Goal: Task Accomplishment & Management: Use online tool/utility

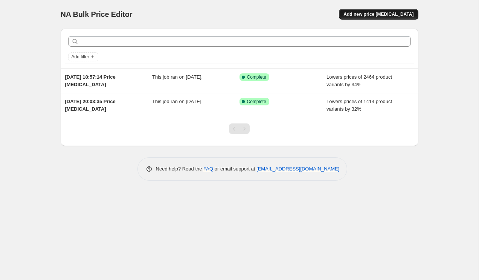
click at [366, 14] on span "Add new price [MEDICAL_DATA]" at bounding box center [378, 14] width 70 height 6
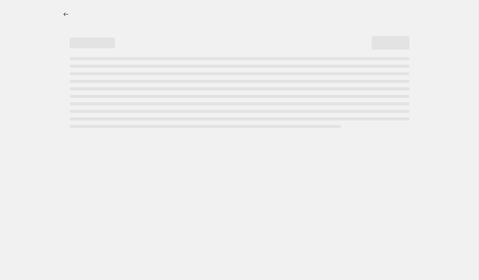
select select "percentage"
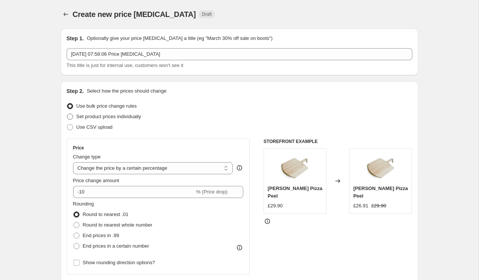
click at [97, 117] on span "Set product prices individually" at bounding box center [108, 117] width 65 height 6
click at [67, 114] on input "Set product prices individually" at bounding box center [67, 114] width 0 height 0
radio input "true"
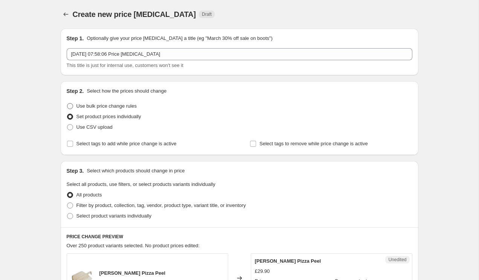
click at [105, 106] on span "Use bulk price change rules" at bounding box center [106, 106] width 60 height 6
click at [67, 104] on input "Use bulk price change rules" at bounding box center [67, 103] width 0 height 0
radio input "true"
select select "percentage"
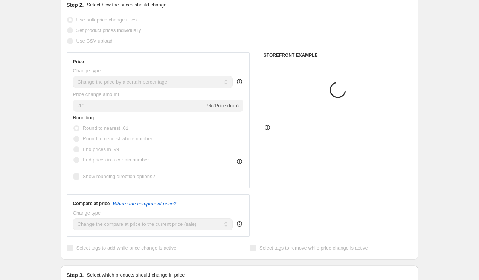
scroll to position [92, 0]
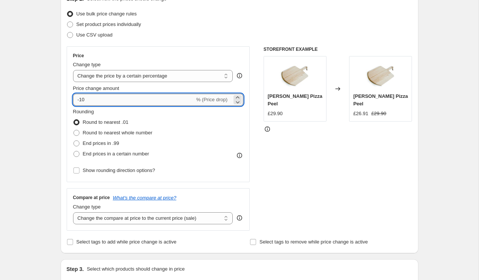
click at [116, 101] on input "-10" at bounding box center [134, 100] width 122 height 12
type input "-1"
type input "-30"
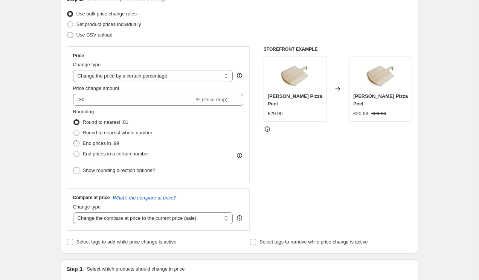
click at [111, 142] on span "End prices in .99" at bounding box center [101, 143] width 37 height 6
click at [74, 141] on input "End prices in .99" at bounding box center [73, 140] width 0 height 0
radio input "true"
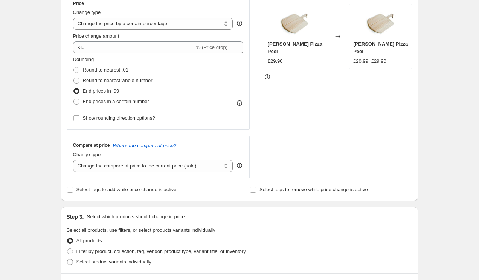
scroll to position [152, 0]
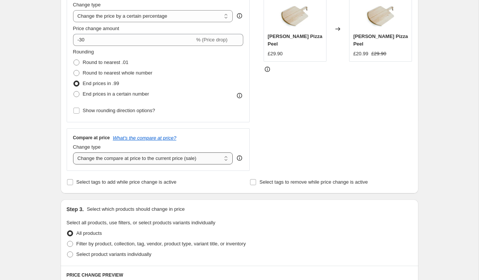
click at [119, 152] on select "Change the compare at price to the current price (sale) Change the compare at p…" at bounding box center [153, 158] width 160 height 12
select select "remove"
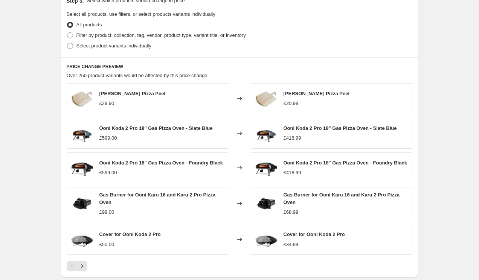
scroll to position [477, 0]
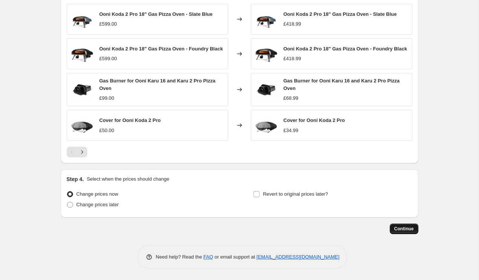
click at [403, 228] on span "Continue" at bounding box center [404, 229] width 20 height 6
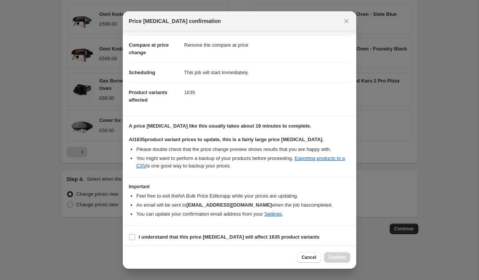
scroll to position [32, 0]
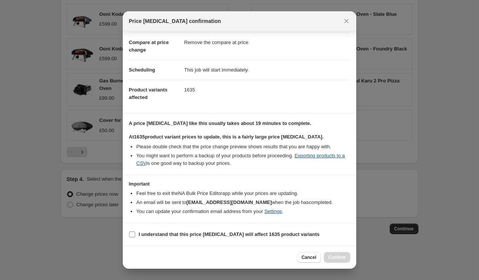
click at [169, 229] on label "I understand that this price [MEDICAL_DATA] will affect 1635 product variants" at bounding box center [224, 234] width 191 height 11
click at [135, 231] on input "I understand that this price [MEDICAL_DATA] will affect 1635 product variants" at bounding box center [132, 234] width 6 height 6
checkbox input "true"
click at [346, 257] on button "Confirm" at bounding box center [337, 257] width 26 height 11
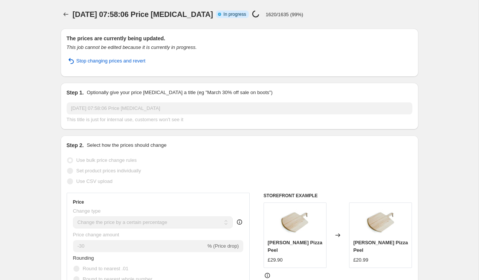
select select "percentage"
select select "remove"
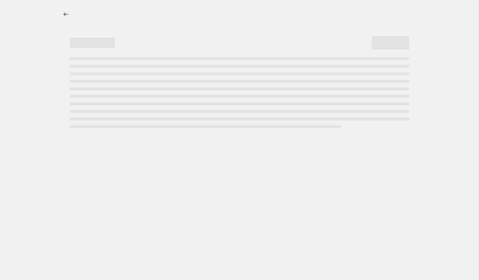
select select "percentage"
select select "remove"
select select "percentage"
select select "remove"
